Goal: Task Accomplishment & Management: Manage account settings

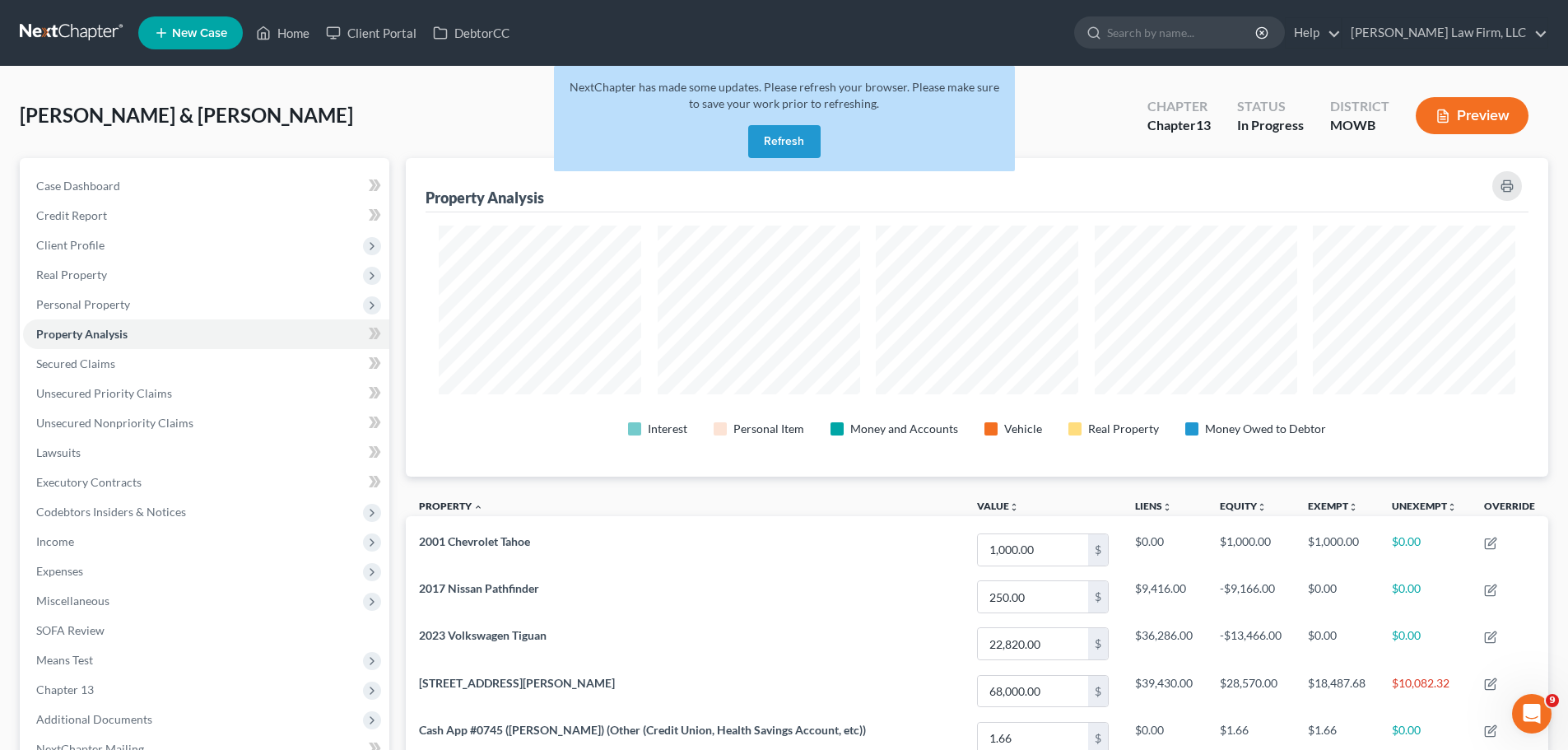
click at [805, 142] on button "Refresh" at bounding box center [785, 141] width 72 height 33
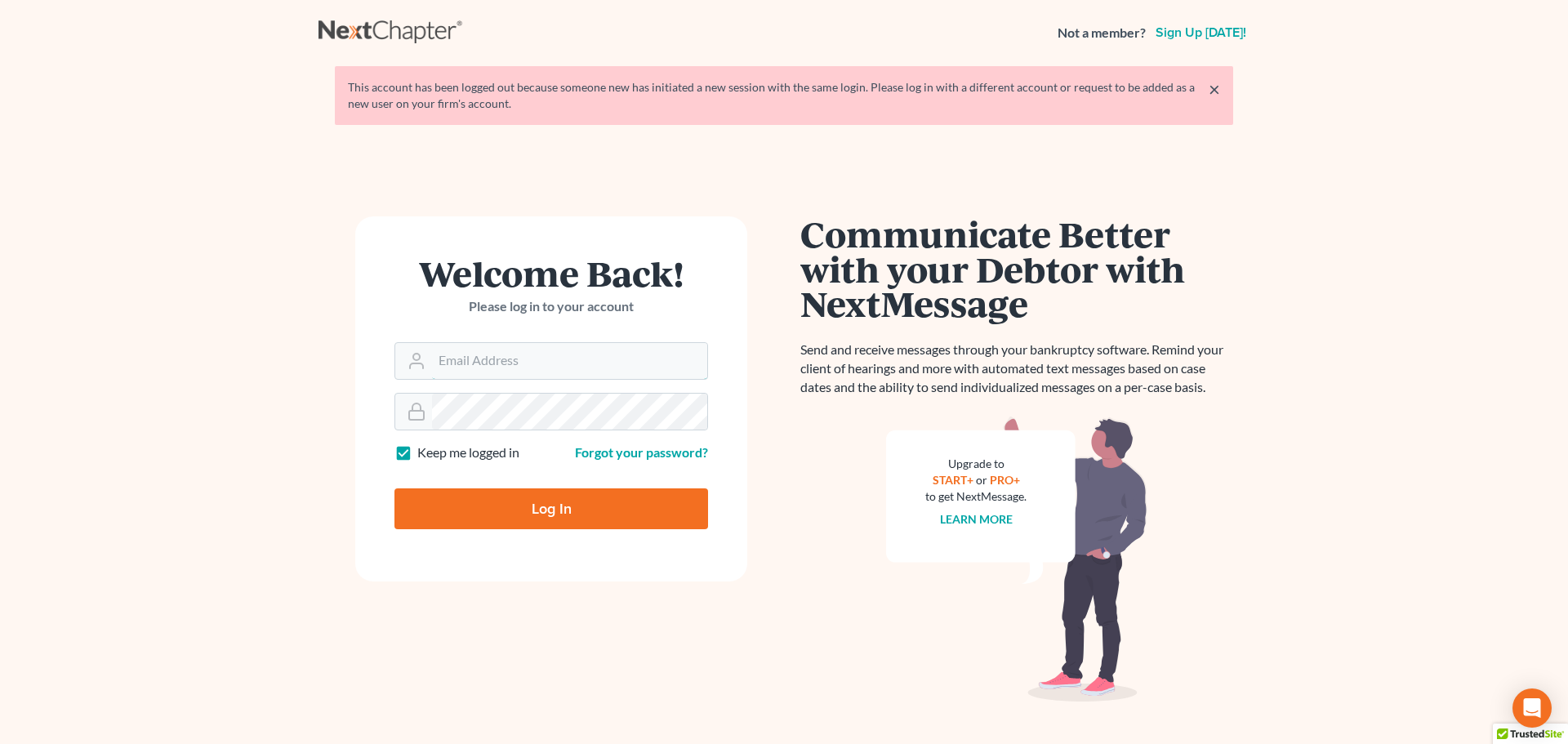
type input "[EMAIL_ADDRESS][DOMAIN_NAME]"
click at [522, 523] on input "Log In" at bounding box center [551, 509] width 314 height 41
type input "Thinking..."
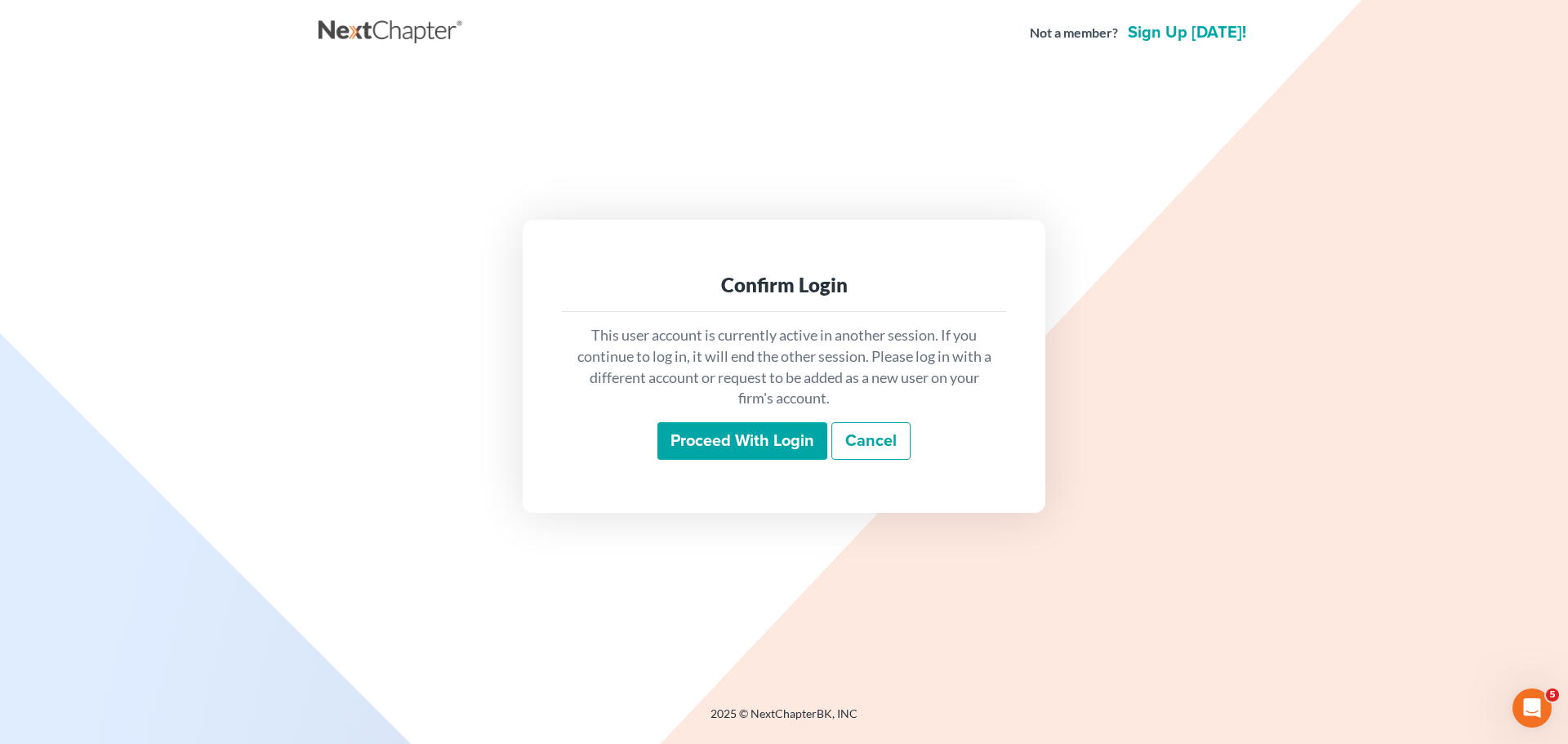
click at [740, 438] on input "Proceed with login" at bounding box center [743, 441] width 170 height 38
